Goal: Task Accomplishment & Management: Manage account settings

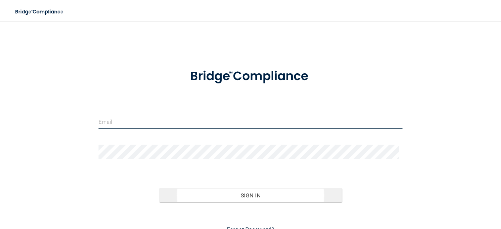
type input "[EMAIL_ADDRESS][DOMAIN_NAME]"
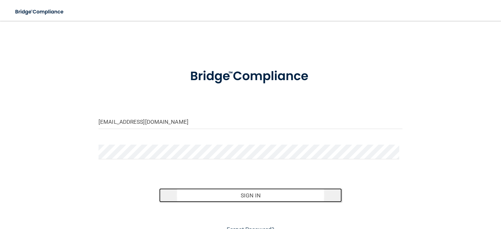
click at [244, 194] on button "Sign In" at bounding box center [250, 195] width 182 height 14
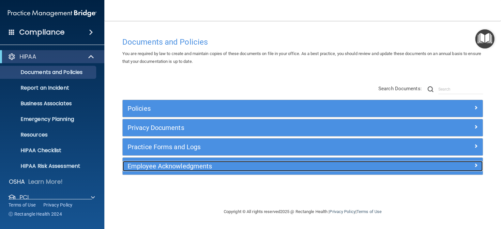
click at [476, 165] on span at bounding box center [476, 165] width 4 height 8
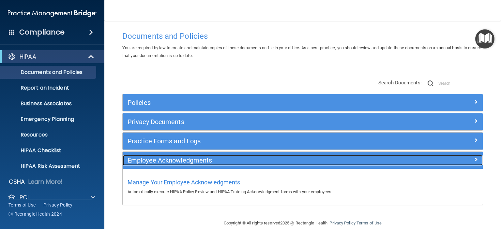
scroll to position [15, 0]
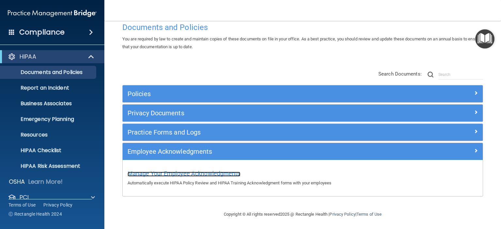
click at [203, 174] on span "Manage Your Employee Acknowledgments" at bounding box center [183, 173] width 113 height 7
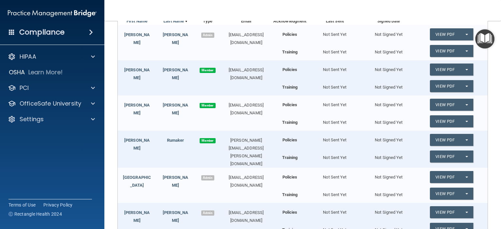
scroll to position [73, 0]
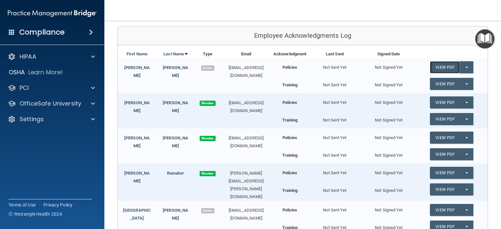
click at [443, 68] on link "View PDF" at bounding box center [445, 67] width 30 height 12
click at [391, 66] on div "Not Signed Yet" at bounding box center [388, 64] width 54 height 13
click at [140, 67] on link "[PERSON_NAME]" at bounding box center [136, 71] width 25 height 13
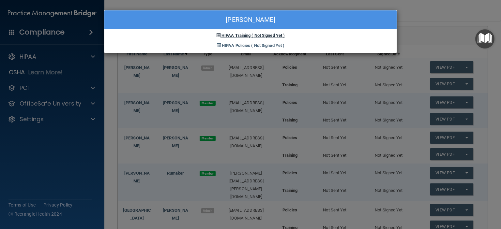
click at [258, 34] on span "( Not Signed Yet )" at bounding box center [267, 35] width 33 height 5
click at [238, 36] on span "HIPAA Training" at bounding box center [235, 35] width 29 height 5
click at [241, 45] on span "HIPAA Policies" at bounding box center [236, 45] width 28 height 5
click at [243, 36] on span "HIPAA Training" at bounding box center [235, 35] width 29 height 5
click at [451, 12] on div "[PERSON_NAME] HIPAA Training ( Not Signed Yet ) HIPAA Policies ( Not Signed Yet…" at bounding box center [250, 114] width 501 height 229
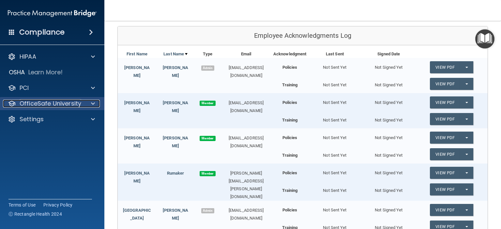
click at [80, 106] on p "OfficeSafe University" at bounding box center [51, 104] width 62 height 8
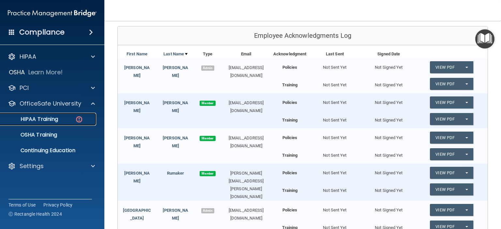
click at [60, 119] on div "HIPAA Training" at bounding box center [48, 119] width 89 height 7
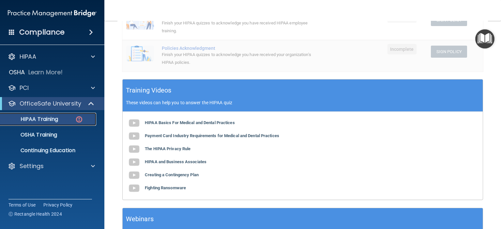
scroll to position [181, 0]
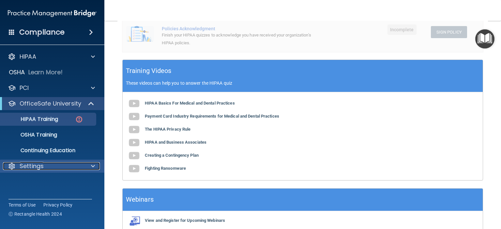
click at [33, 169] on p "Settings" at bounding box center [32, 166] width 24 height 8
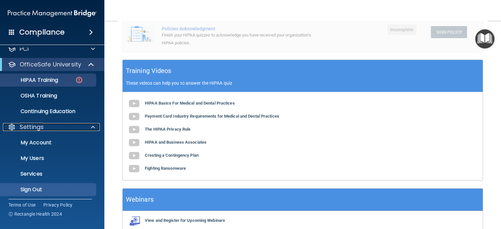
scroll to position [41, 0]
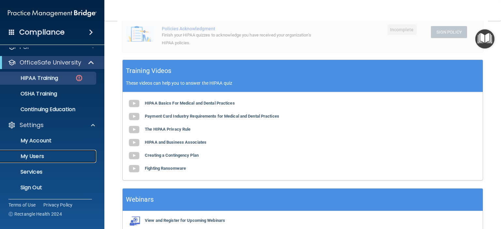
click at [44, 157] on p "My Users" at bounding box center [48, 156] width 89 height 7
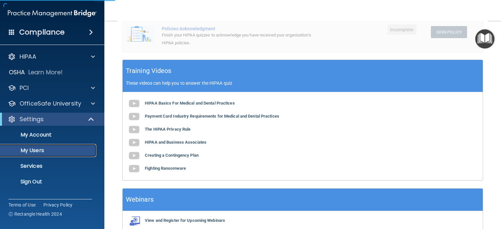
select select "20"
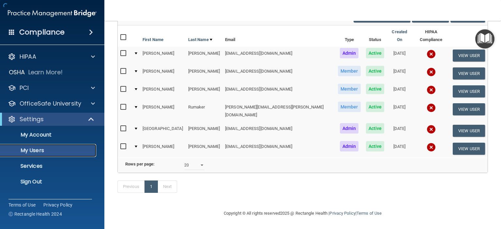
scroll to position [66, 0]
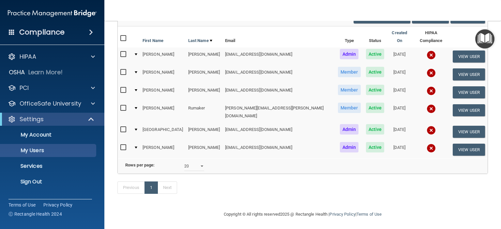
click at [426, 51] on img at bounding box center [430, 55] width 9 height 9
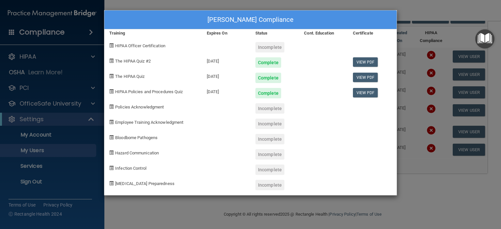
click at [271, 61] on div "Complete" at bounding box center [268, 62] width 26 height 10
click at [223, 63] on div "[DATE]" at bounding box center [226, 59] width 49 height 15
click at [367, 62] on link "View PDF" at bounding box center [365, 61] width 25 height 9
click at [415, 17] on div "[PERSON_NAME] Compliance Training Expires On Status Cont. Education Certificate…" at bounding box center [250, 114] width 501 height 229
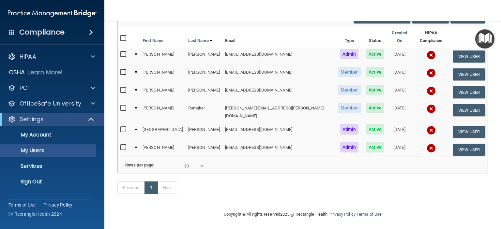
click at [426, 68] on img at bounding box center [430, 72] width 9 height 9
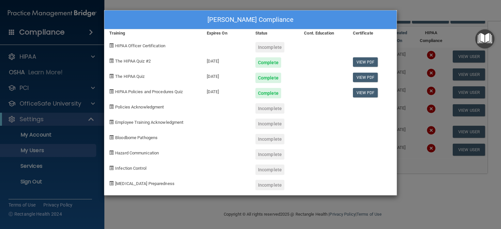
click at [404, 11] on div "[PERSON_NAME] Compliance Training Expires On Status Cont. Education Certificate…" at bounding box center [250, 114] width 501 height 229
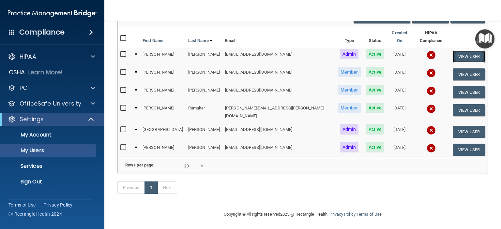
click at [458, 51] on button "View User" at bounding box center [468, 57] width 32 height 12
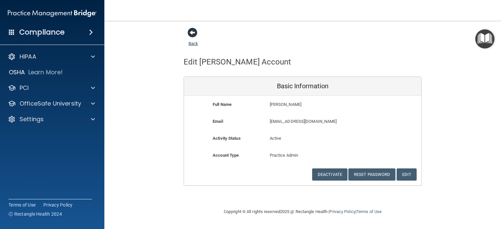
click at [193, 31] on span at bounding box center [192, 33] width 10 height 10
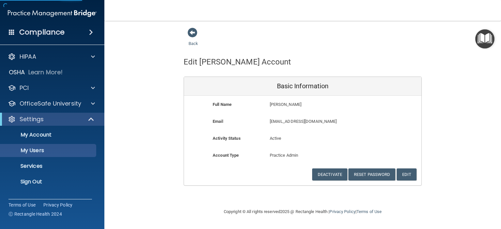
select select "20"
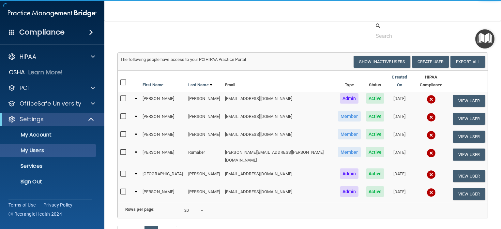
scroll to position [33, 0]
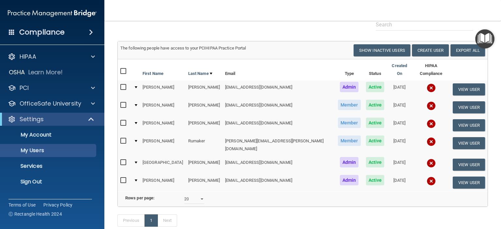
click at [126, 85] on input "checkbox" at bounding box center [123, 87] width 7 height 5
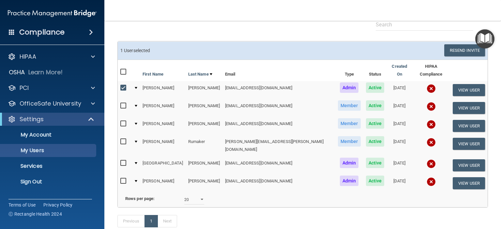
click at [125, 85] on input "checkbox" at bounding box center [123, 87] width 7 height 5
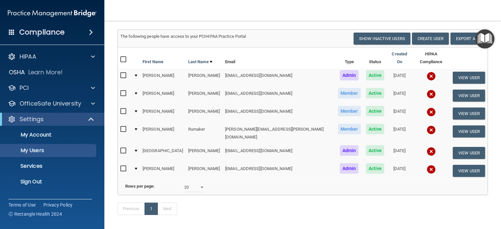
scroll to position [33, 0]
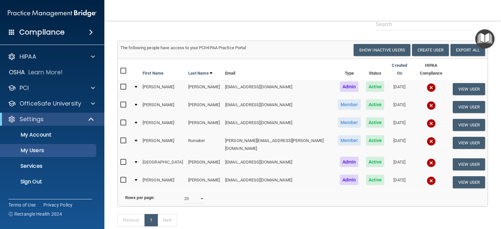
click at [426, 101] on img at bounding box center [430, 105] width 9 height 9
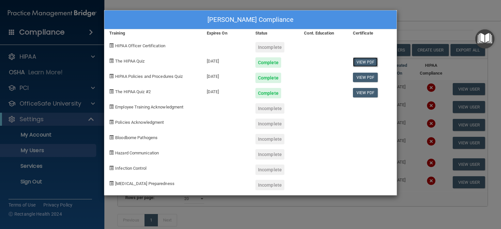
click at [365, 63] on link "View PDF" at bounding box center [365, 61] width 25 height 9
click at [369, 75] on link "View PDF" at bounding box center [365, 77] width 25 height 9
click at [365, 94] on link "View PDF" at bounding box center [365, 92] width 25 height 9
click at [423, 16] on div "[PERSON_NAME] Compliance Training Expires On Status Cont. Education Certificate…" at bounding box center [250, 114] width 501 height 229
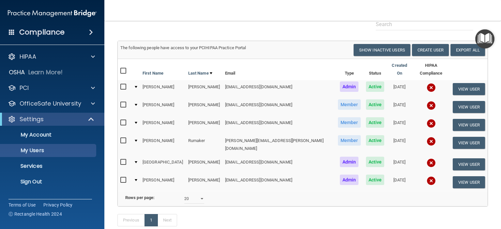
click at [426, 119] on img at bounding box center [430, 123] width 9 height 9
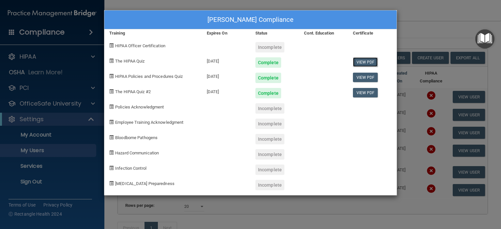
click at [366, 59] on link "View PDF" at bounding box center [365, 61] width 25 height 9
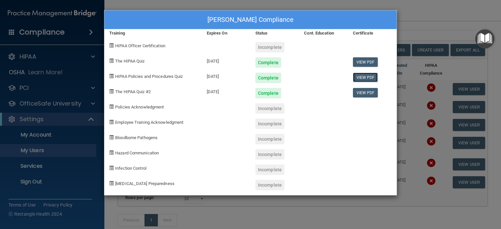
click at [366, 78] on link "View PDF" at bounding box center [365, 77] width 25 height 9
click at [364, 92] on link "View PDF" at bounding box center [365, 92] width 25 height 9
click at [433, 18] on div "[PERSON_NAME] Compliance Training Expires On Status Cont. Education Certificate…" at bounding box center [250, 114] width 501 height 229
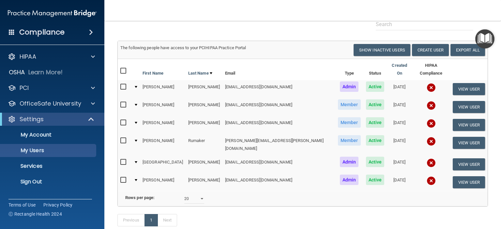
click at [426, 137] on img at bounding box center [430, 141] width 9 height 9
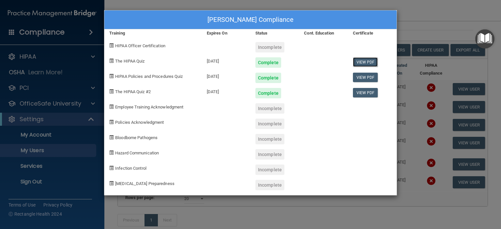
click at [363, 61] on link "View PDF" at bounding box center [365, 61] width 25 height 9
click at [365, 79] on link "View PDF" at bounding box center [365, 77] width 25 height 9
click at [365, 91] on link "View PDF" at bounding box center [365, 92] width 25 height 9
click at [426, 22] on div "[PERSON_NAME] Compliance Training Expires On Status Cont. Education Certificate…" at bounding box center [250, 114] width 501 height 229
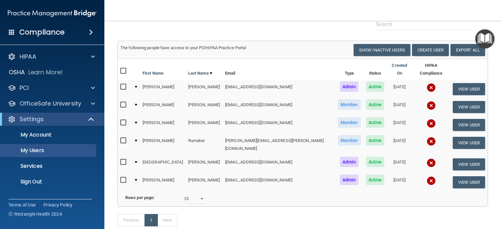
click at [426, 158] on img at bounding box center [430, 162] width 9 height 9
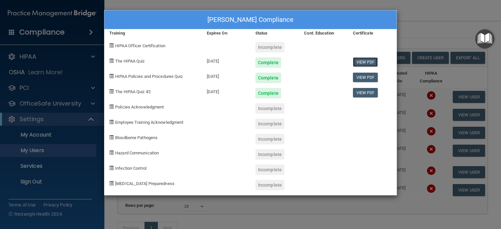
click at [370, 62] on link "View PDF" at bounding box center [365, 61] width 25 height 9
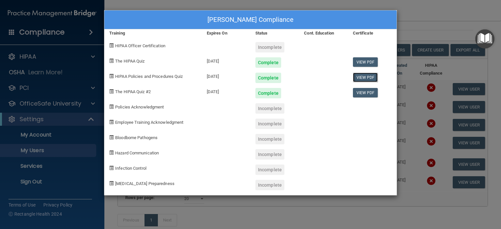
click at [365, 79] on link "View PDF" at bounding box center [365, 77] width 25 height 9
click at [369, 95] on link "View PDF" at bounding box center [365, 92] width 25 height 9
click at [445, 13] on div "[PERSON_NAME] Compliance Training Expires On Status Cont. Education Certificate…" at bounding box center [250, 114] width 501 height 229
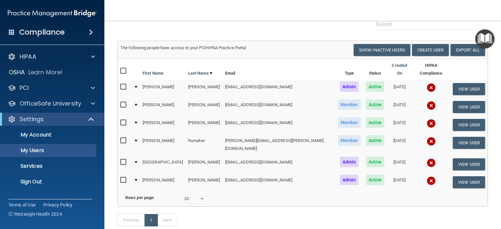
scroll to position [66, 0]
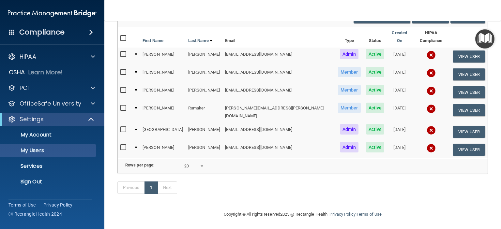
click at [426, 144] on img at bounding box center [430, 148] width 9 height 9
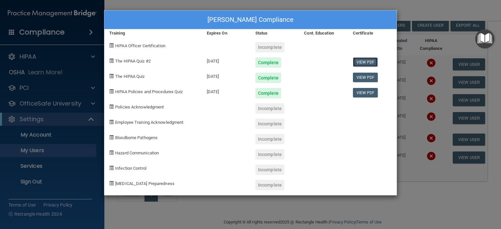
click at [368, 62] on link "View PDF" at bounding box center [365, 61] width 25 height 9
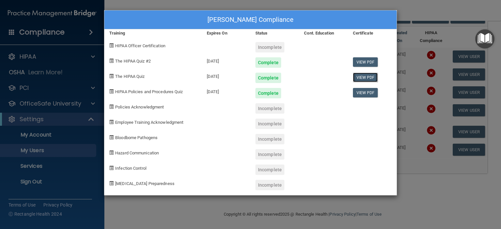
click at [372, 77] on link "View PDF" at bounding box center [365, 77] width 25 height 9
click at [368, 94] on link "View PDF" at bounding box center [365, 92] width 25 height 9
click at [409, 10] on div "[PERSON_NAME] Compliance Training Expires On Status Cont. Education Certificate…" at bounding box center [250, 114] width 501 height 229
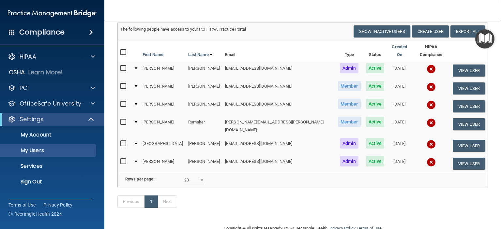
scroll to position [65, 0]
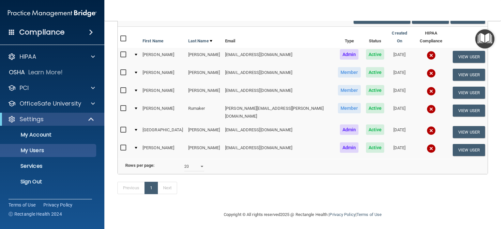
click at [121, 52] on input "checkbox" at bounding box center [123, 54] width 7 height 5
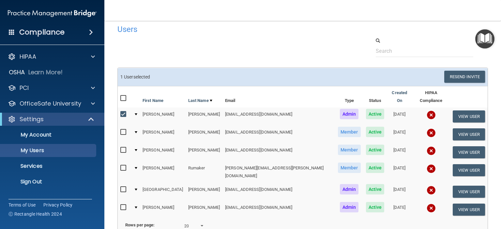
scroll to position [0, 0]
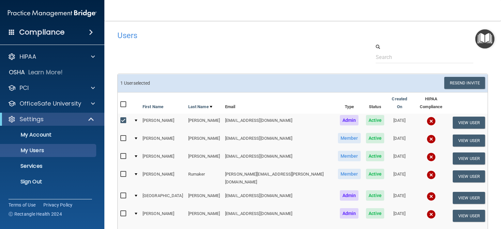
click at [124, 118] on input "checkbox" at bounding box center [123, 120] width 7 height 5
checkbox input "false"
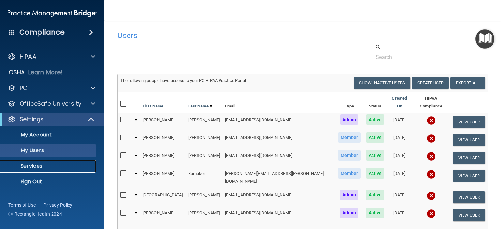
click at [33, 169] on p "Services" at bounding box center [48, 166] width 89 height 7
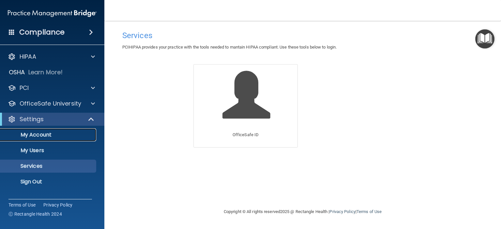
click at [48, 135] on p "My Account" at bounding box center [48, 135] width 89 height 7
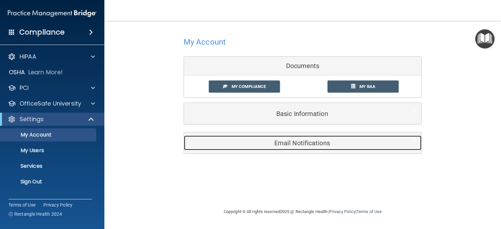
click at [297, 142] on h5 "Email Notifications" at bounding box center [293, 143] width 208 height 7
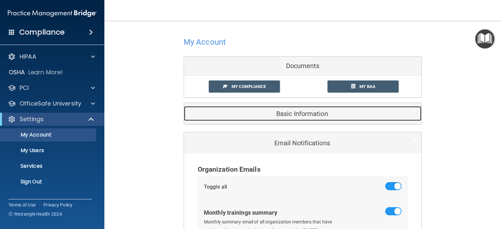
click at [282, 113] on h5 "Basic Information" at bounding box center [293, 113] width 208 height 7
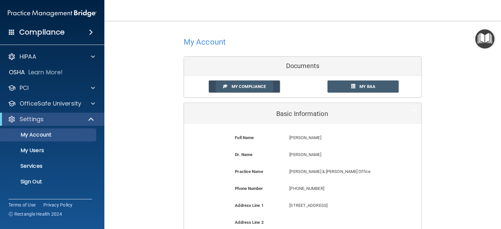
click at [241, 84] on span "My Compliance" at bounding box center [248, 86] width 34 height 5
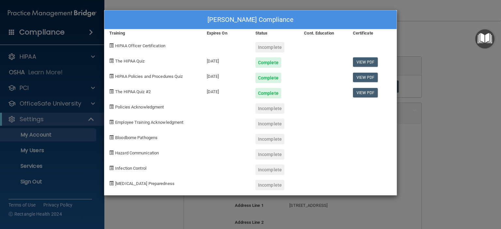
click at [440, 11] on div "[PERSON_NAME] Compliance Training Expires On Status Cont. Education Certificate…" at bounding box center [250, 114] width 501 height 229
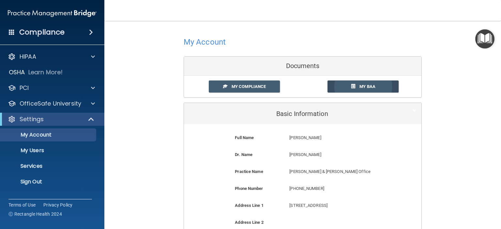
click at [364, 87] on span "My BAA" at bounding box center [367, 86] width 16 height 5
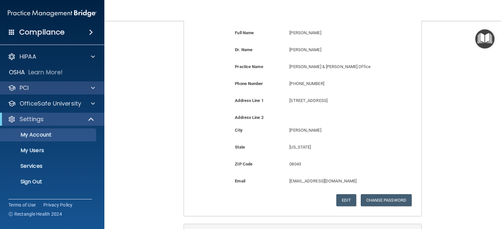
scroll to position [2, 0]
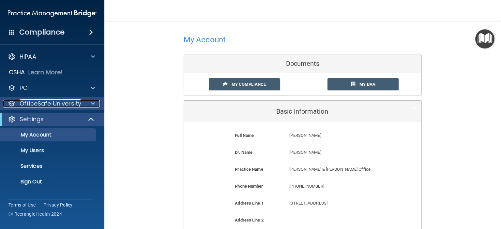
click at [39, 101] on p "OfficeSafe University" at bounding box center [51, 104] width 62 height 8
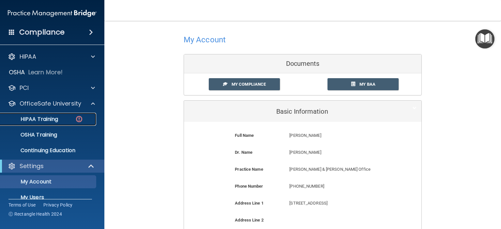
click at [42, 119] on p "HIPAA Training" at bounding box center [31, 119] width 54 height 7
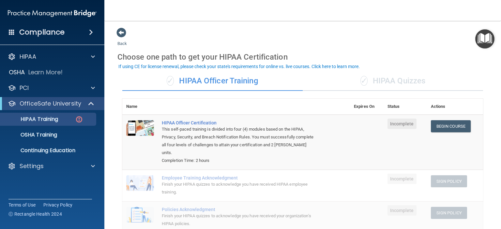
click at [392, 78] on div "✓ HIPAA Quizzes" at bounding box center [392, 81] width 180 height 20
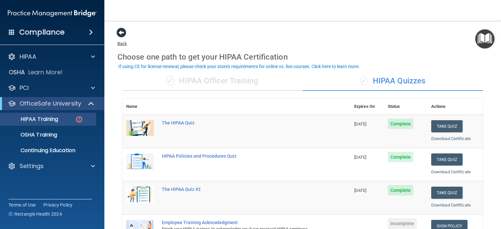
click at [124, 31] on span at bounding box center [121, 33] width 10 height 10
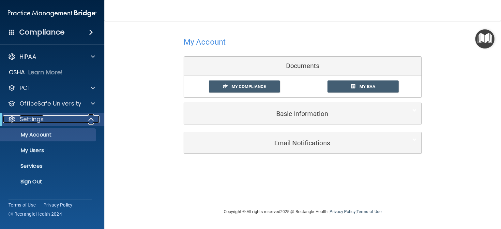
click at [43, 121] on div "Settings" at bounding box center [43, 119] width 81 height 8
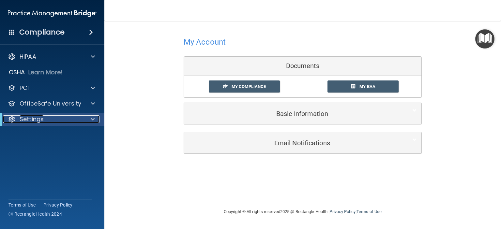
click at [43, 121] on div "Settings" at bounding box center [43, 119] width 81 height 8
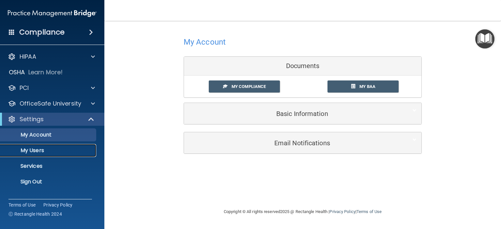
click at [37, 149] on p "My Users" at bounding box center [48, 150] width 89 height 7
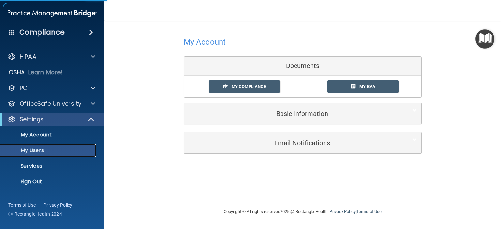
select select "20"
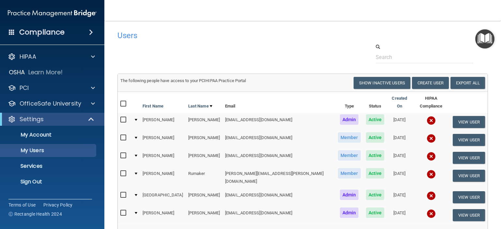
click at [426, 134] on img at bounding box center [430, 138] width 9 height 9
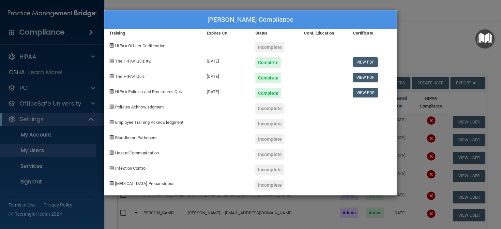
click at [312, 54] on div at bounding box center [323, 59] width 49 height 15
click at [427, 28] on div "[PERSON_NAME] Compliance Training Expires On Status Cont. Education Certificate…" at bounding box center [250, 114] width 501 height 229
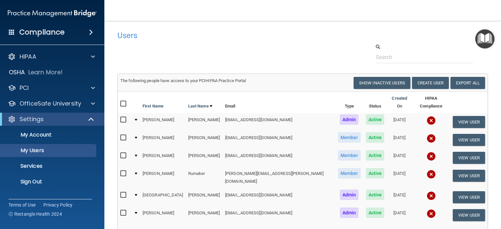
click at [426, 116] on img at bounding box center [430, 120] width 9 height 9
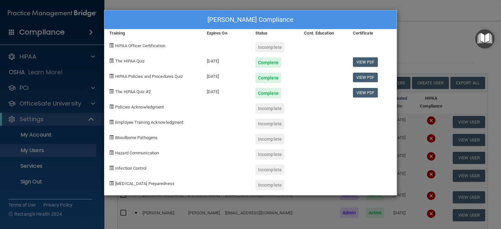
click at [428, 11] on div "[PERSON_NAME] Compliance Training Expires On Status Cont. Education Certificate…" at bounding box center [250, 114] width 501 height 229
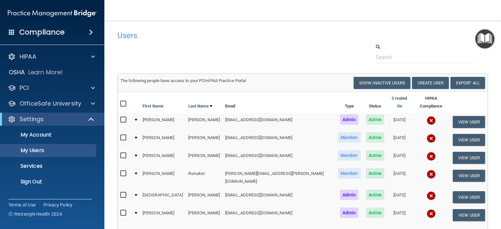
click at [152, 115] on td "[PERSON_NAME]" at bounding box center [163, 122] width 46 height 18
click at [137, 119] on div at bounding box center [136, 120] width 3 height 2
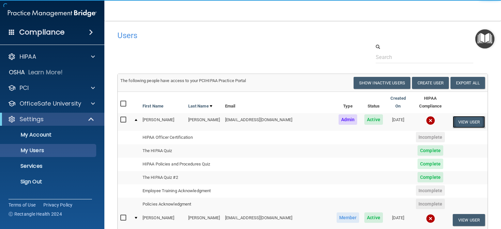
click at [452, 118] on button "View User" at bounding box center [468, 122] width 32 height 12
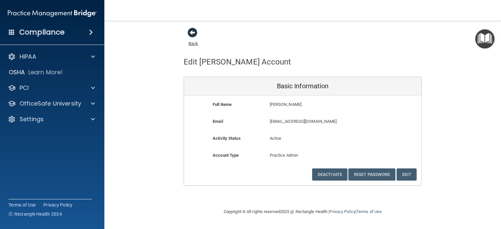
click at [193, 34] on span at bounding box center [192, 33] width 10 height 10
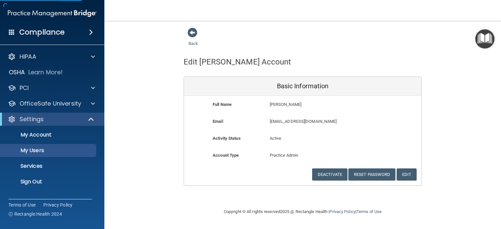
select select "20"
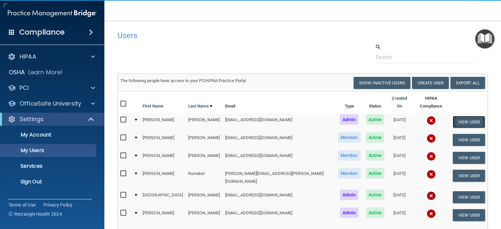
click at [465, 118] on button "View User" at bounding box center [468, 122] width 32 height 12
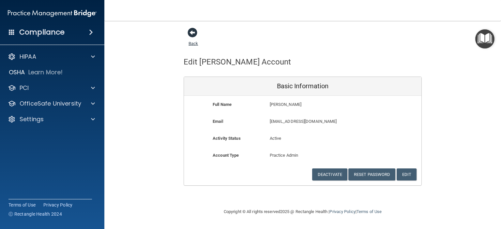
click at [192, 33] on span at bounding box center [192, 33] width 10 height 10
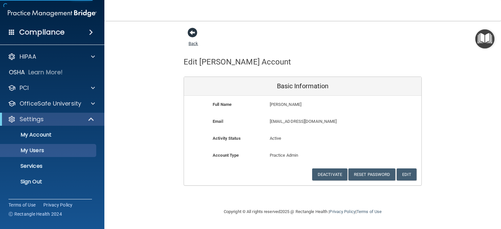
select select "20"
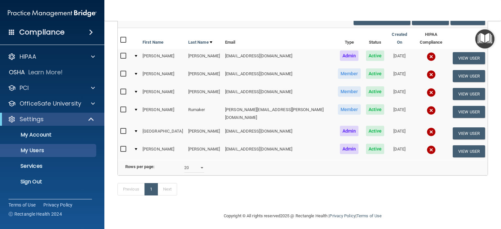
scroll to position [66, 0]
